Goal: Information Seeking & Learning: Learn about a topic

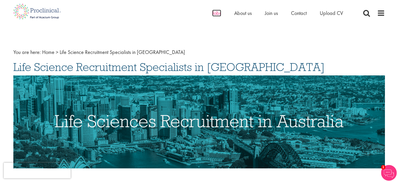
click at [218, 13] on span "Jobs" at bounding box center [216, 13] width 9 height 7
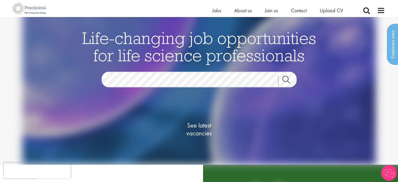
scroll to position [8, 0]
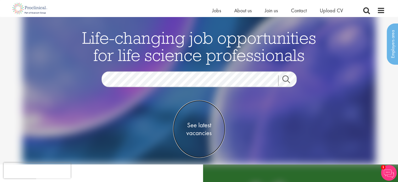
click at [193, 130] on span "See latest vacancies" at bounding box center [199, 129] width 52 height 16
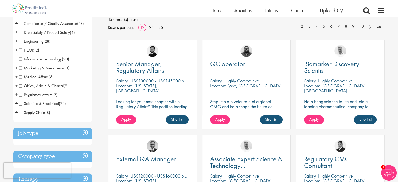
click at [34, 133] on h3 "Job type" at bounding box center [52, 132] width 79 height 11
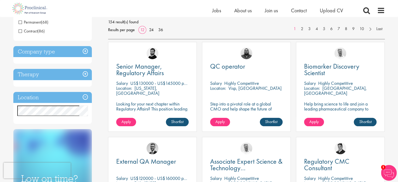
scroll to position [73, 0]
